Goal: Information Seeking & Learning: Learn about a topic

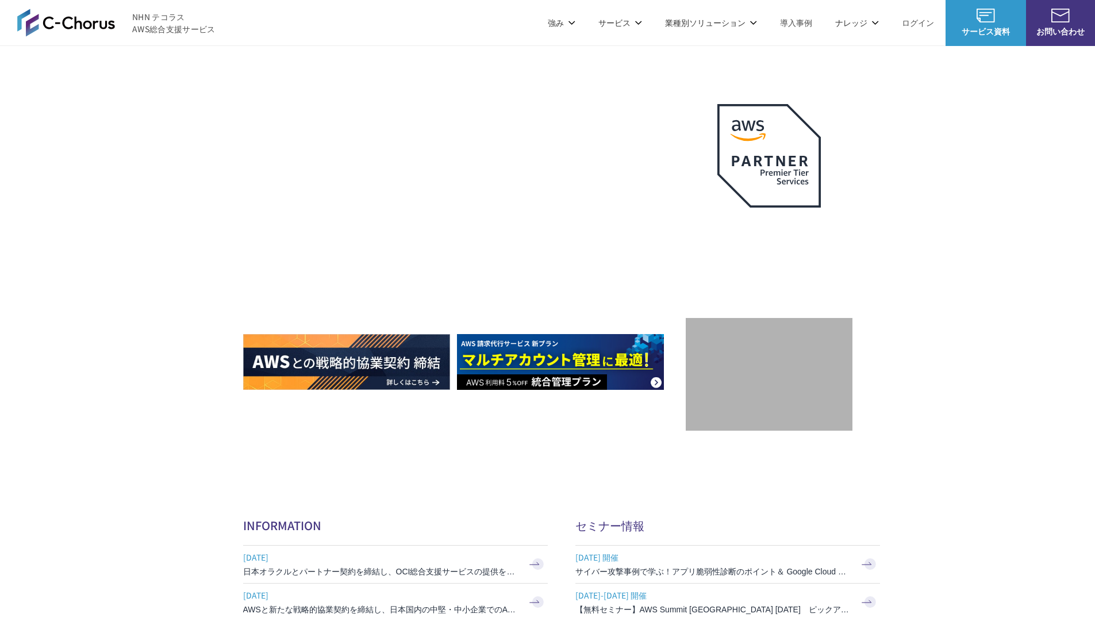
scroll to position [3442, 0]
